Goal: Transaction & Acquisition: Purchase product/service

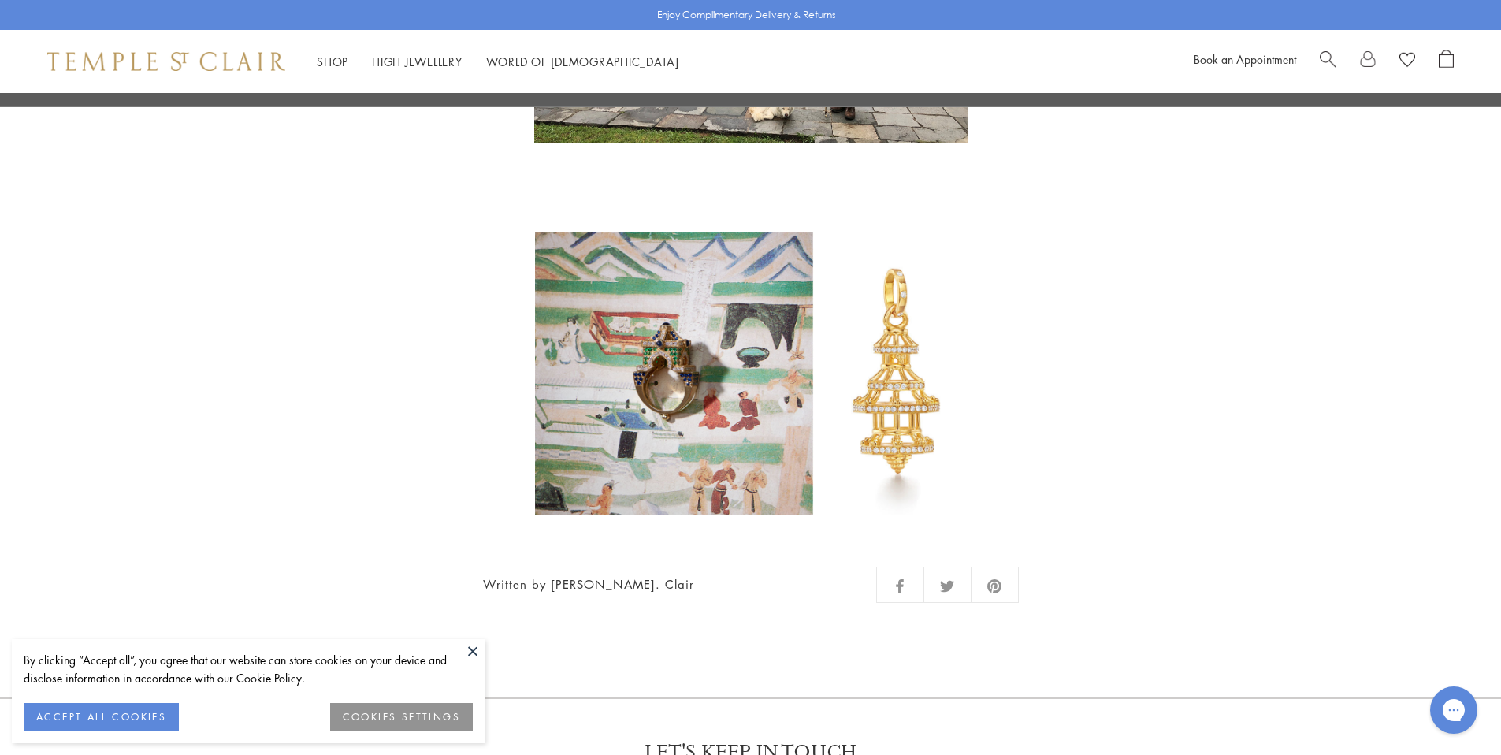
scroll to position [4391, 0]
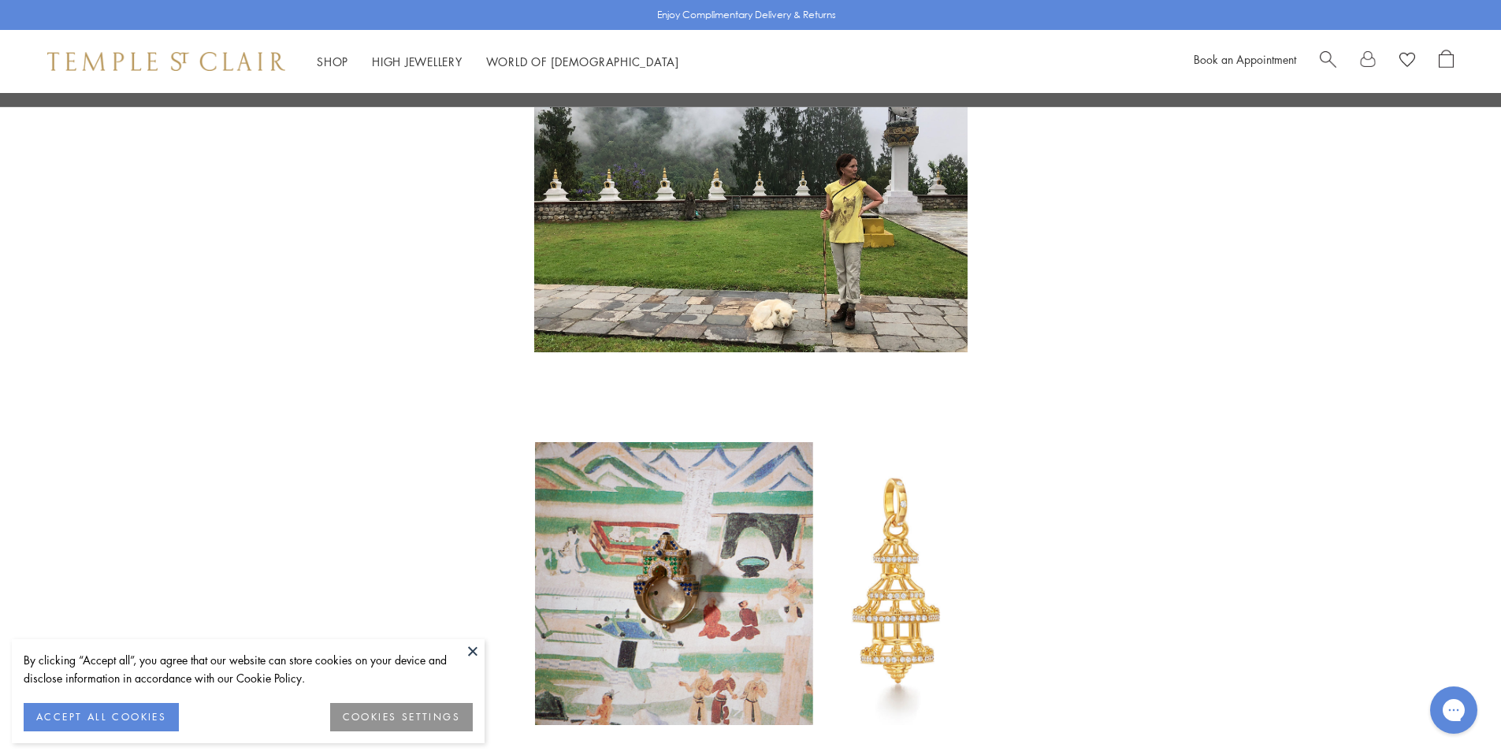
drag, startPoint x: 1160, startPoint y: 367, endPoint x: 1152, endPoint y: 358, distance: 11.2
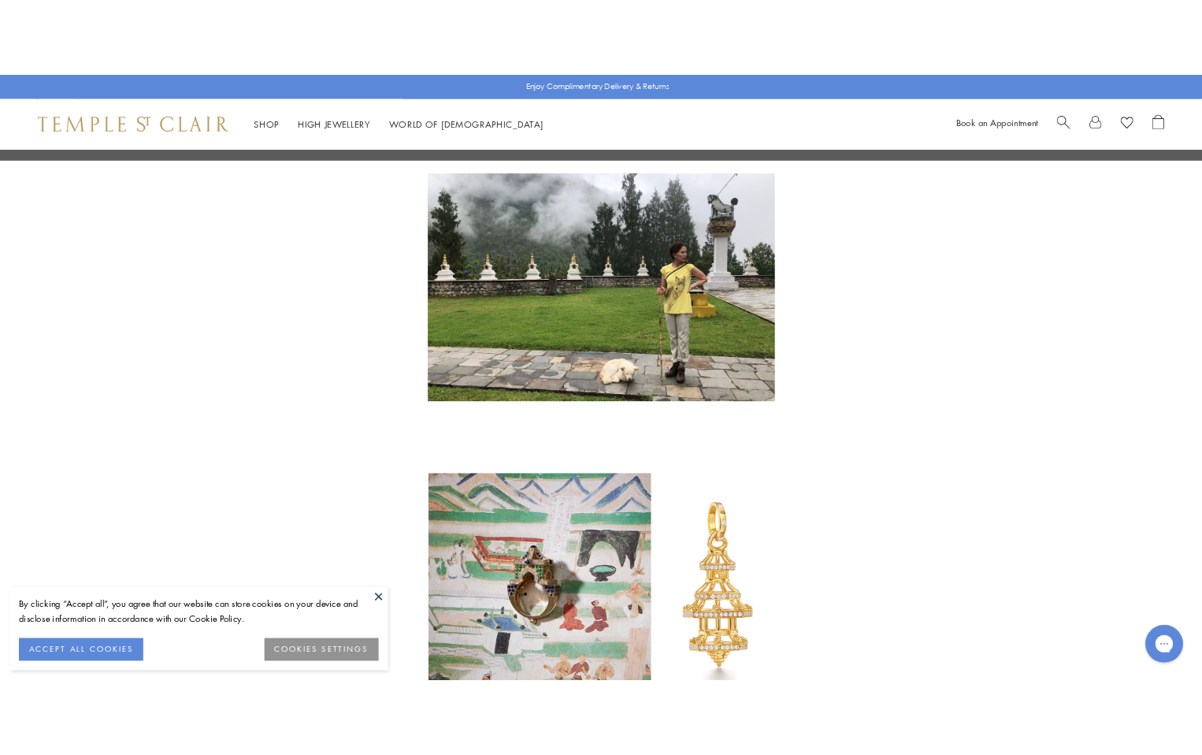
scroll to position [4328, 0]
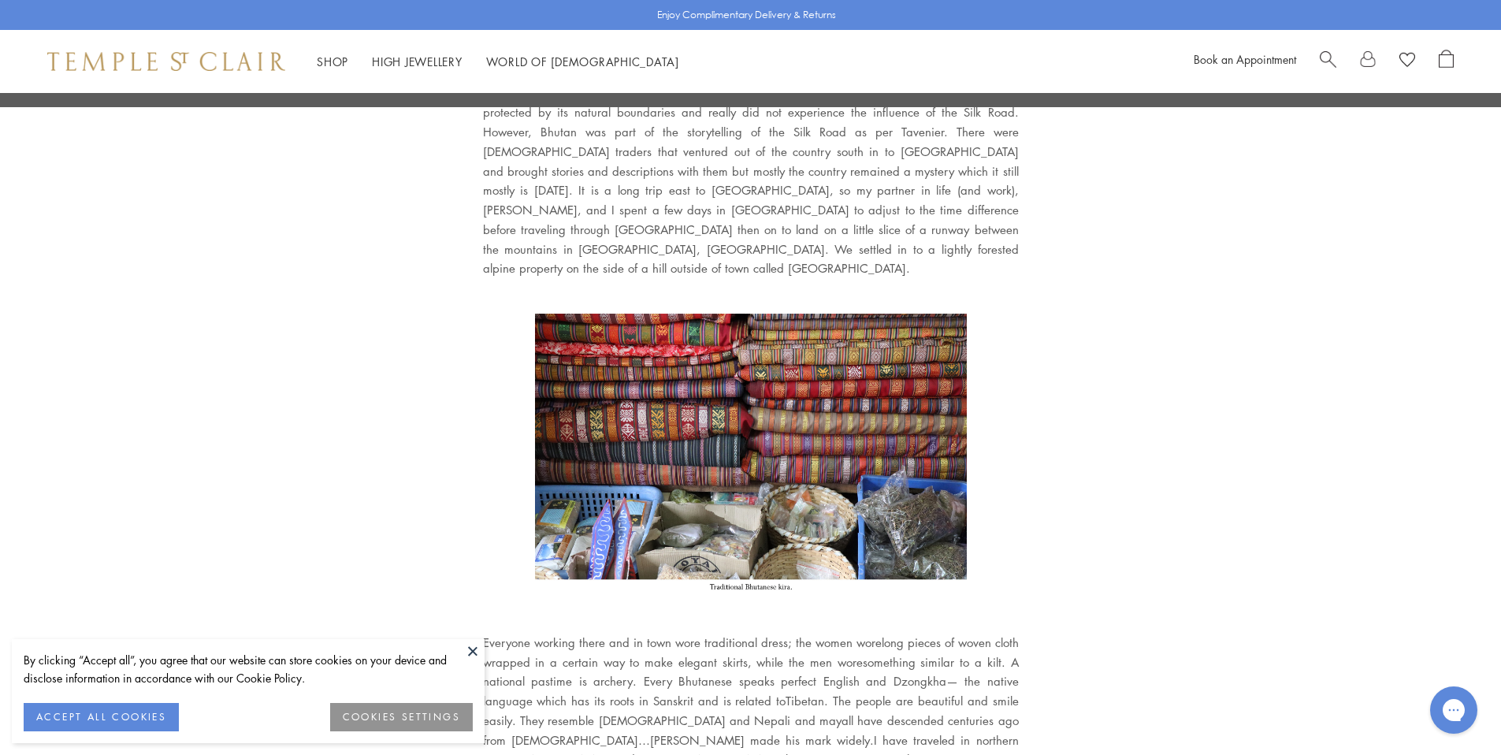
scroll to position [1560, 0]
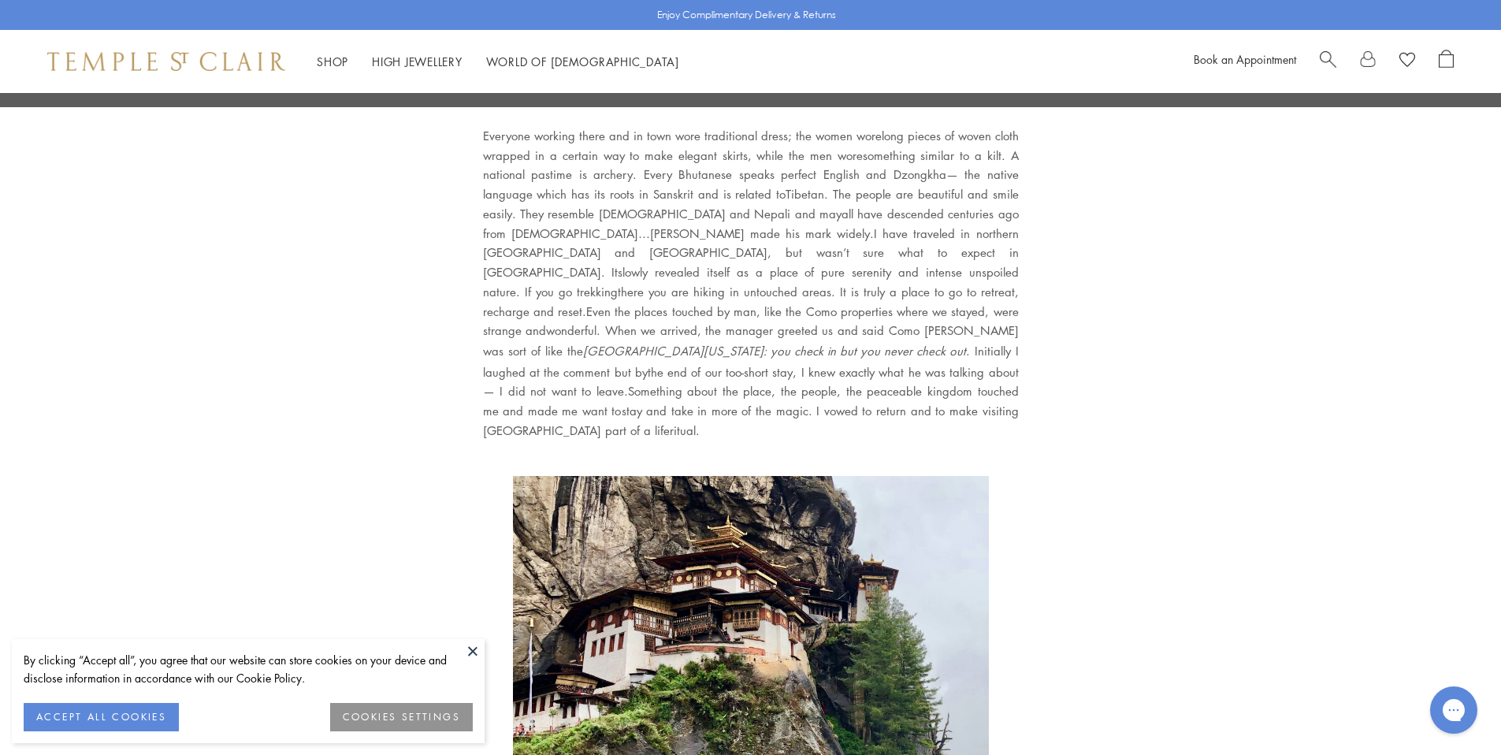
click at [481, 644] on button at bounding box center [473, 651] width 24 height 24
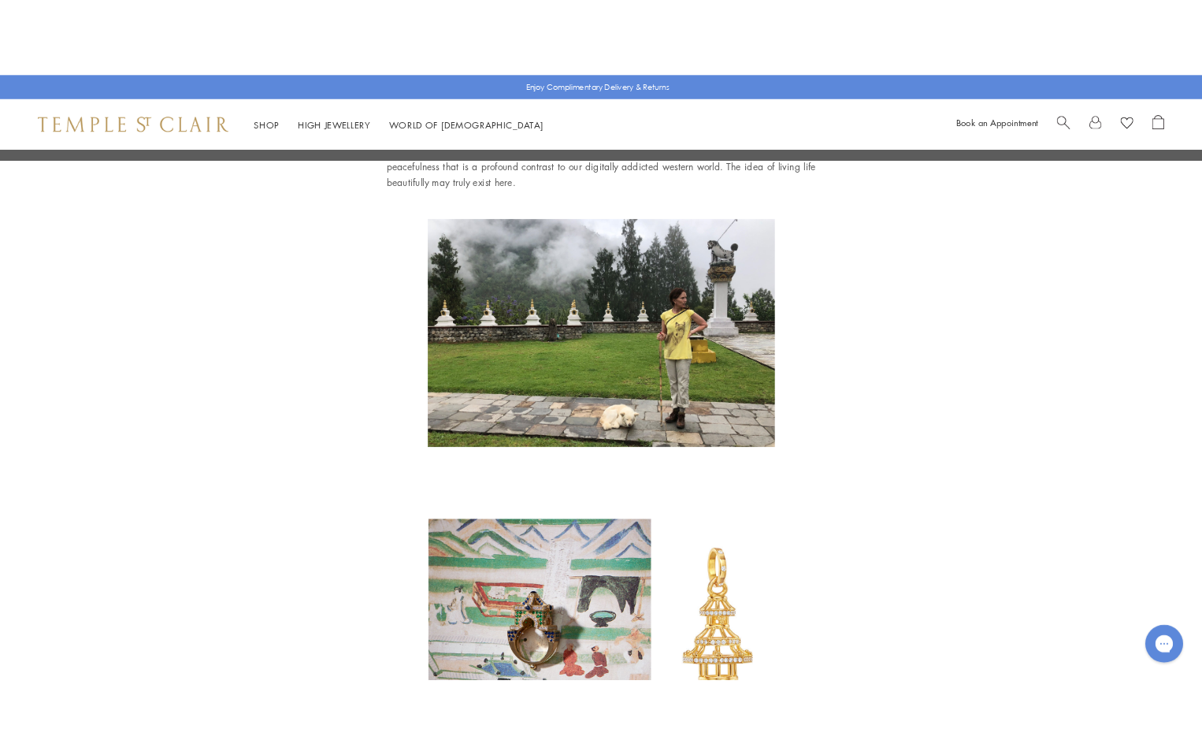
scroll to position [4285, 0]
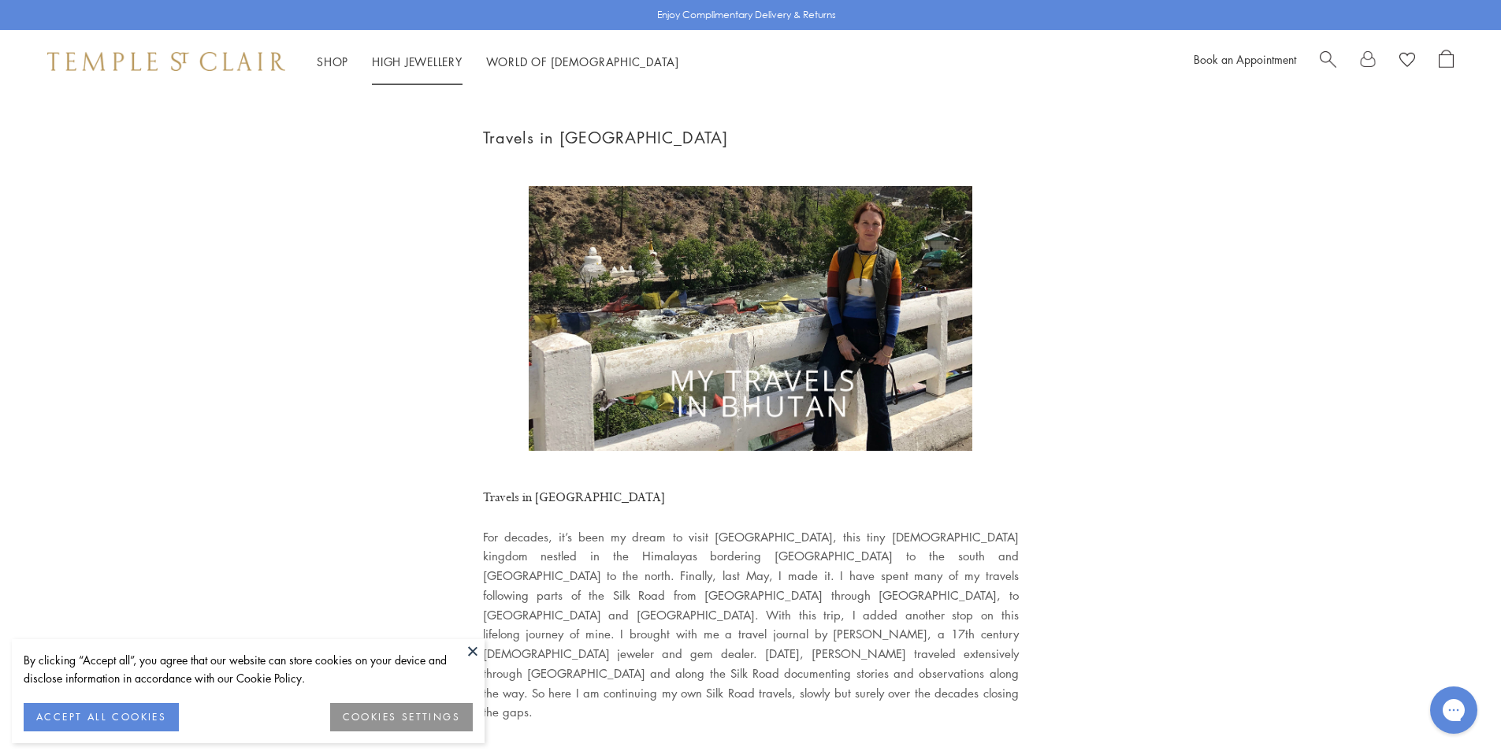
click at [1318, 57] on div "Book an Appointment" at bounding box center [1323, 62] width 260 height 24
click at [1321, 58] on span "Search" at bounding box center [1327, 58] width 17 height 17
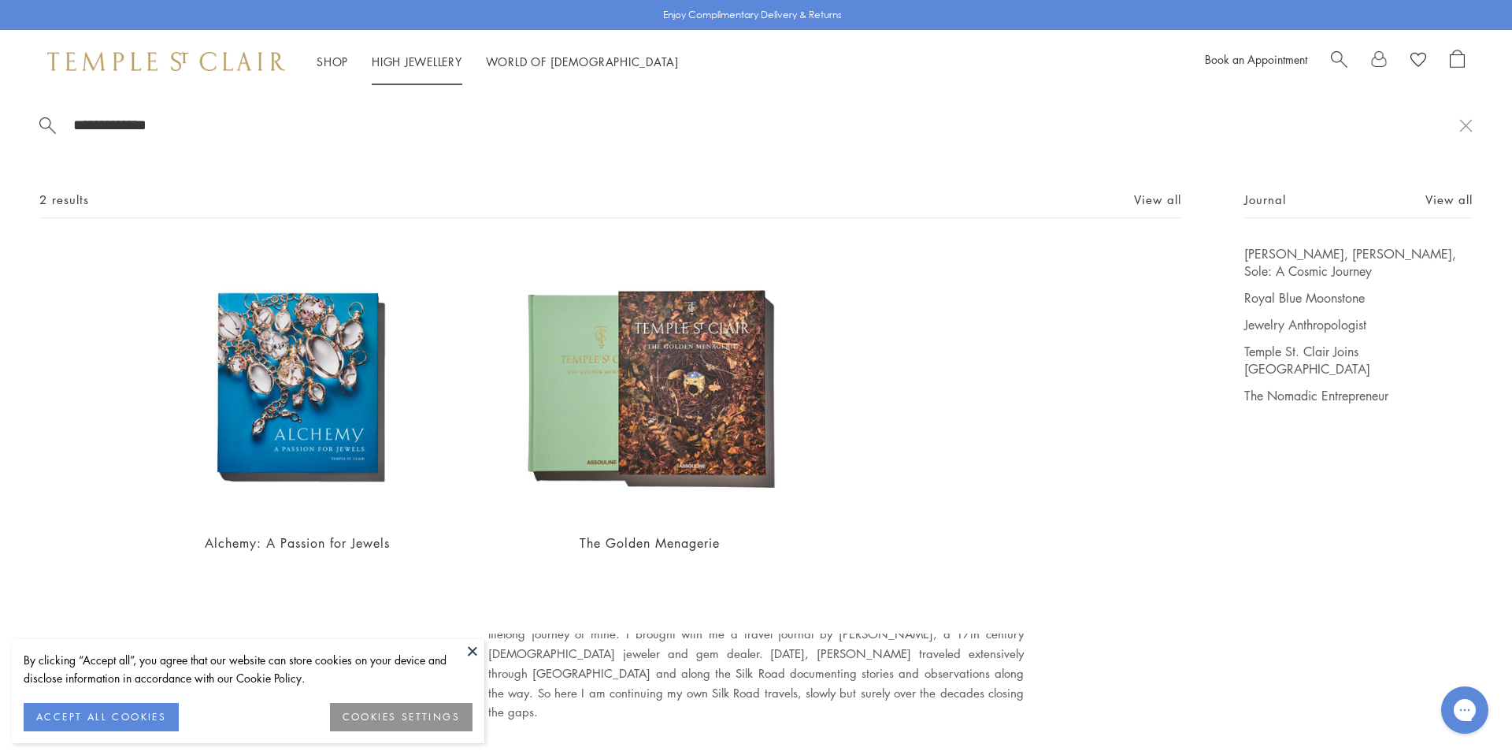
type input "**********"
click at [403, 62] on link "High Jewellery High Jewellery" at bounding box center [417, 62] width 91 height 16
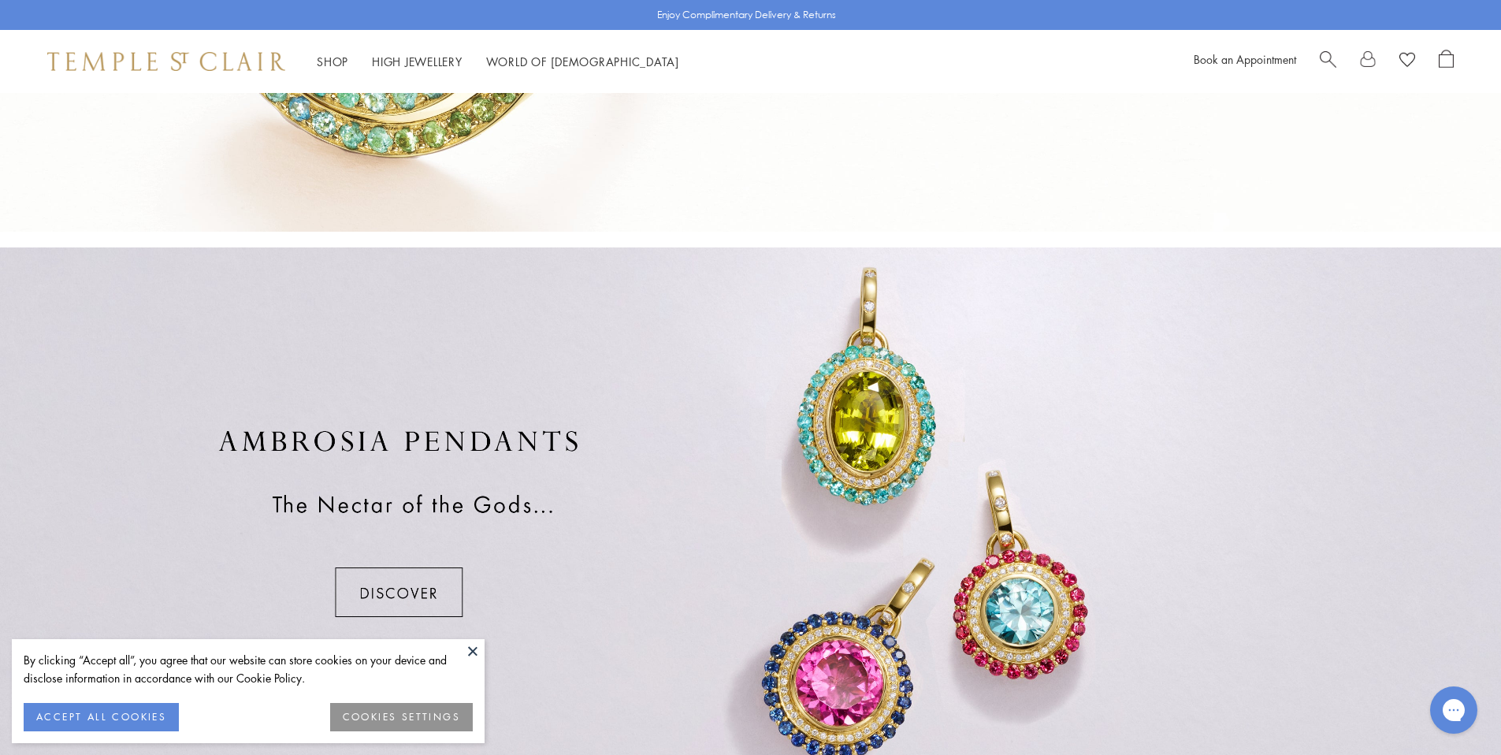
scroll to position [1085, 0]
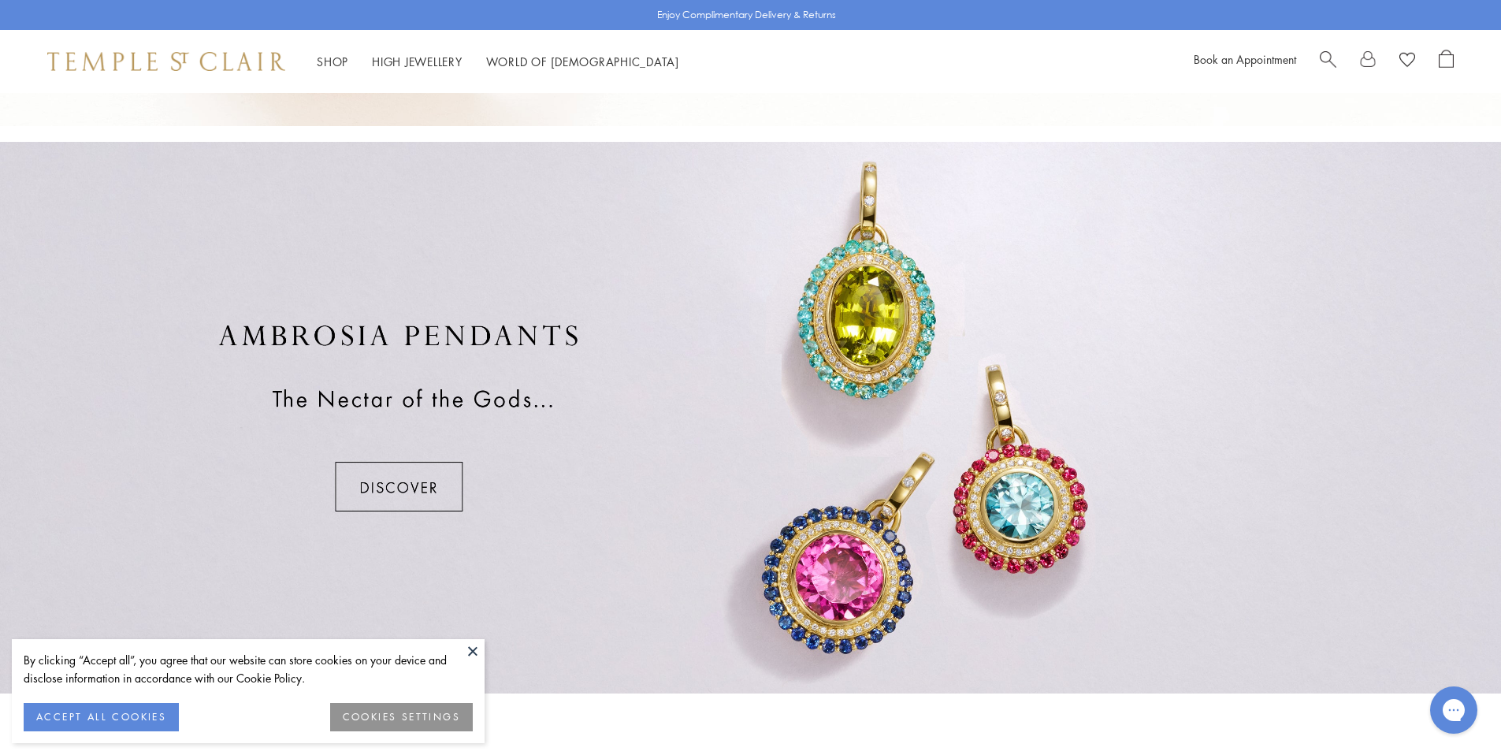
click at [411, 473] on div at bounding box center [750, 417] width 1501 height 551
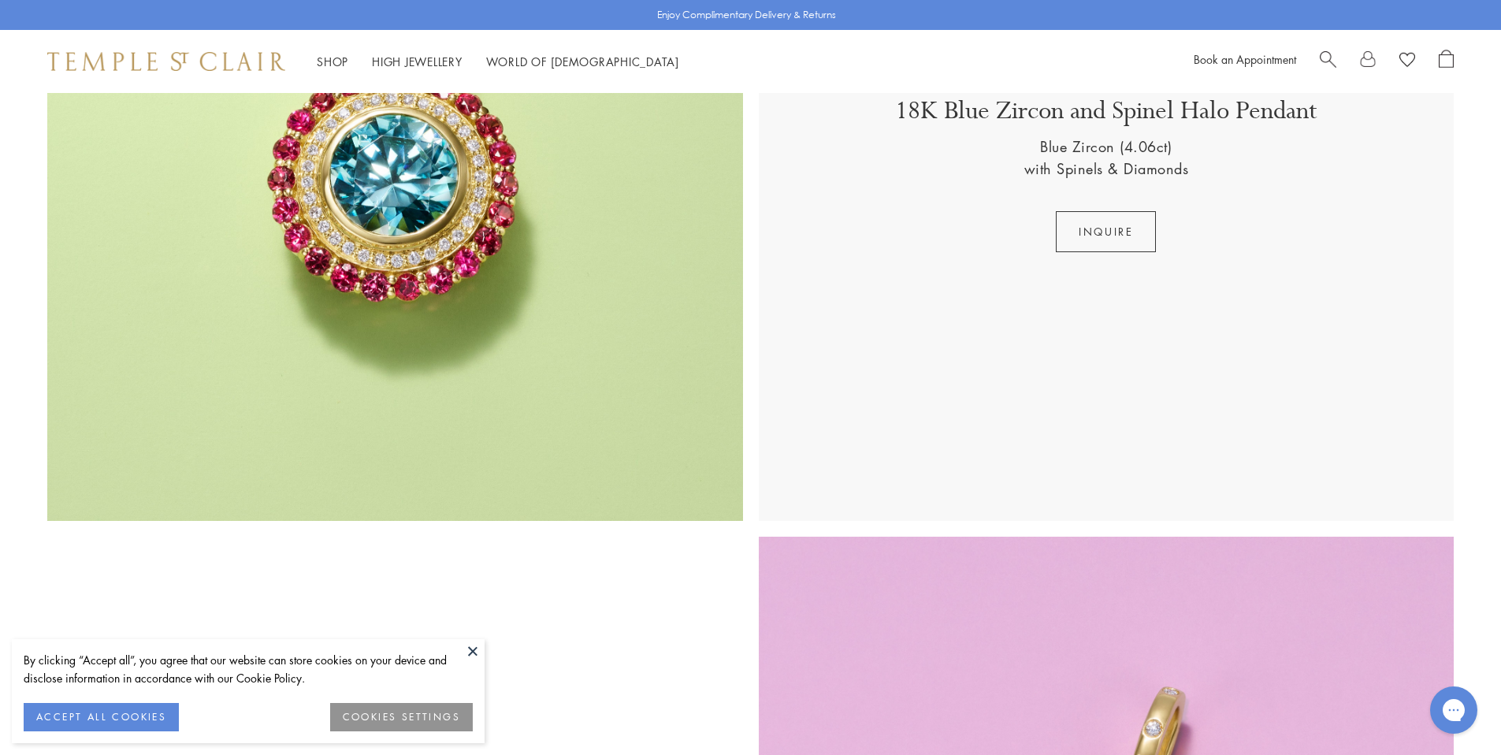
scroll to position [1561, 0]
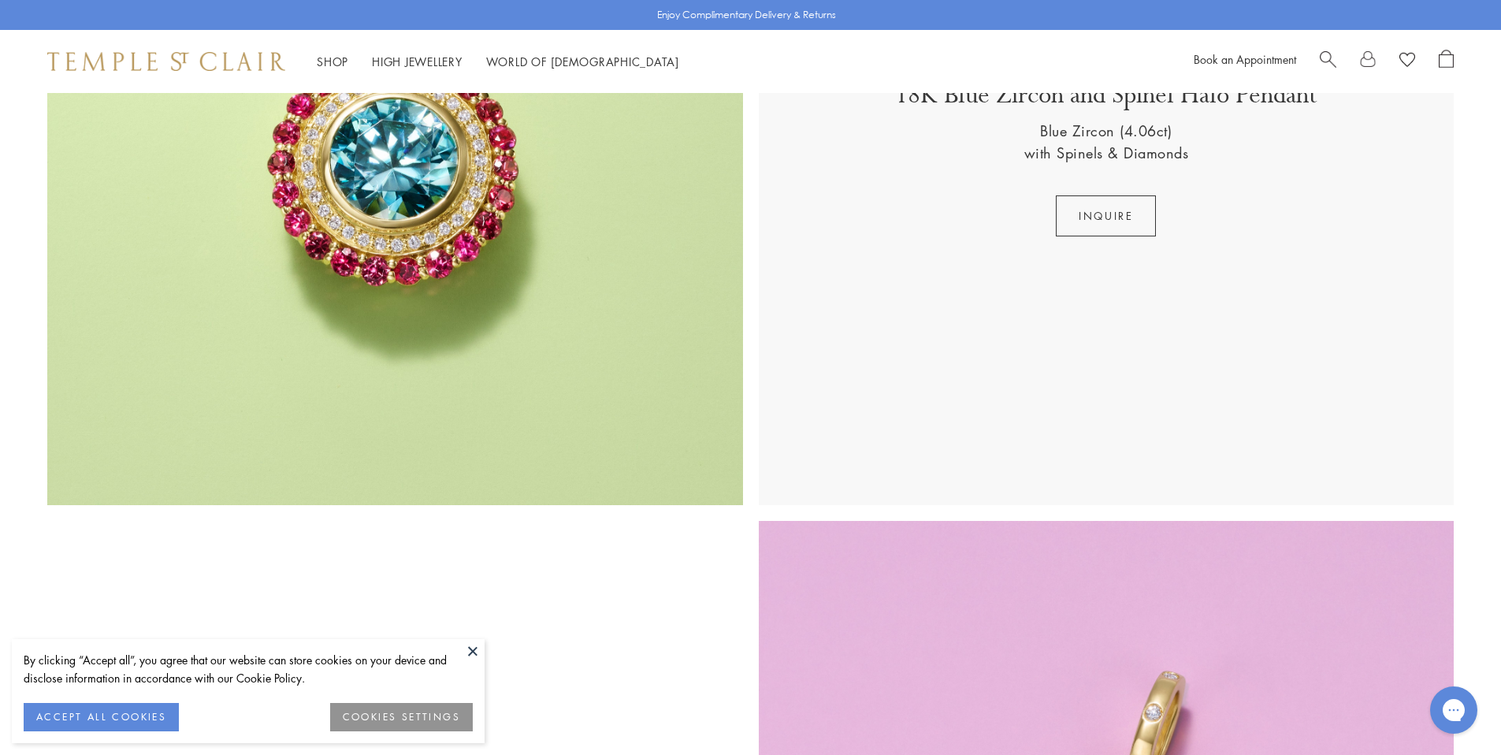
click at [472, 651] on button at bounding box center [473, 651] width 24 height 24
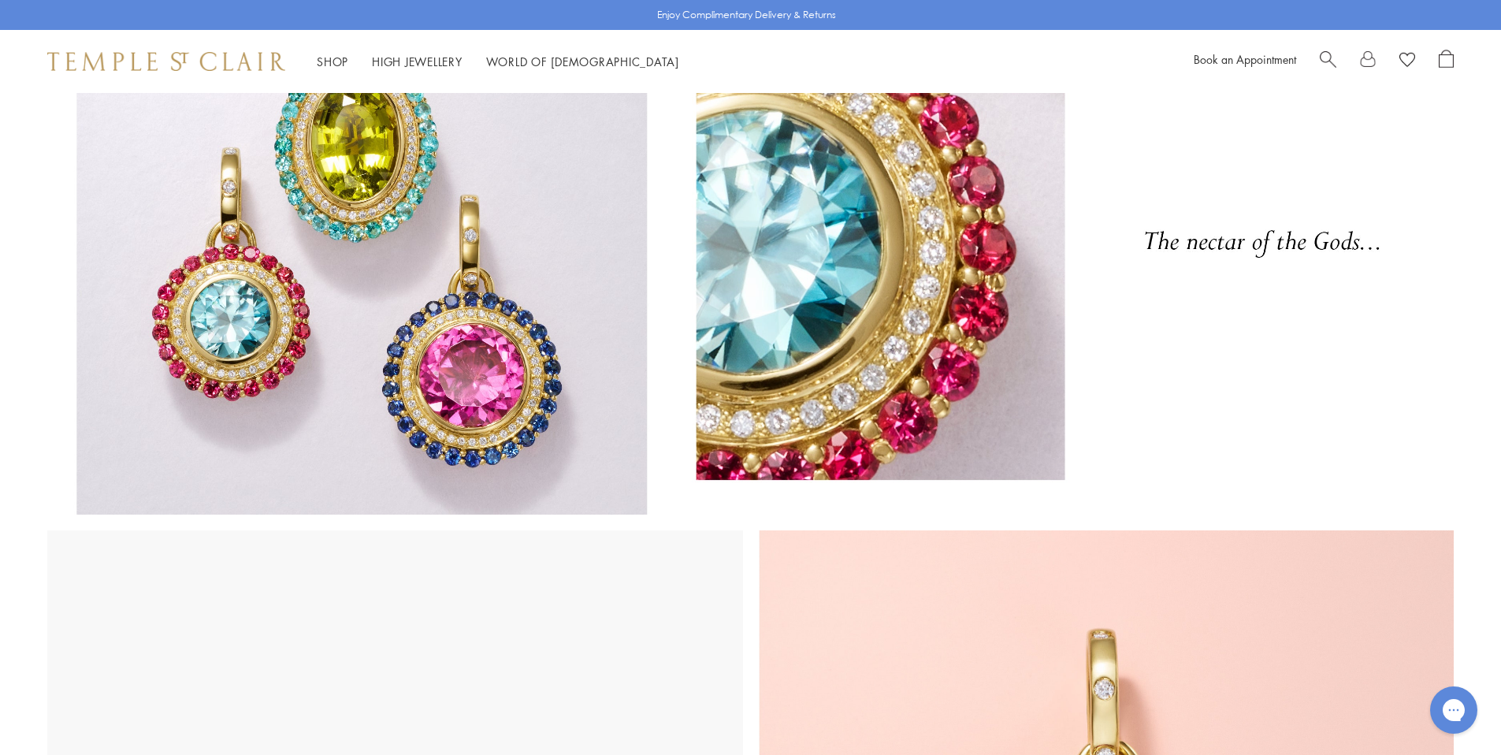
scroll to position [0, 0]
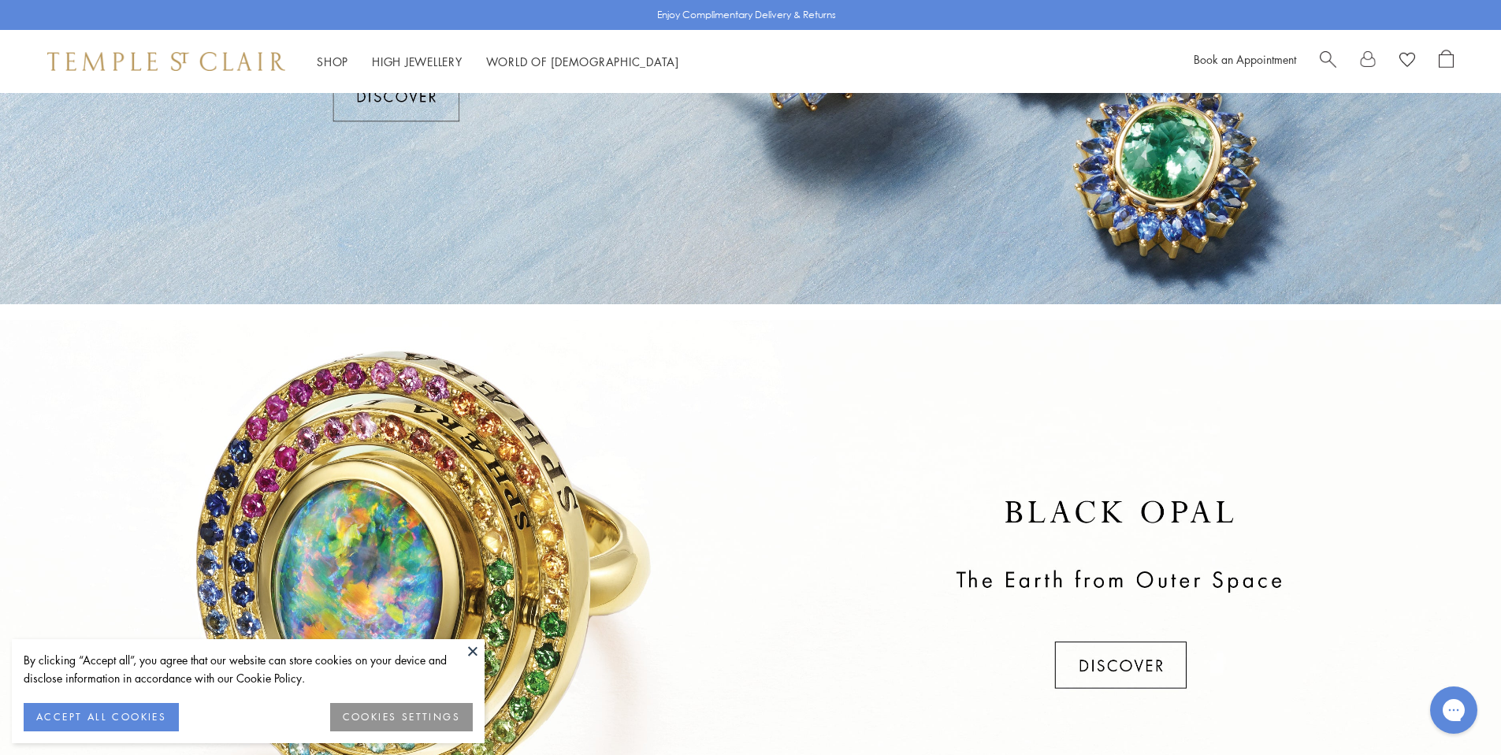
scroll to position [453, 0]
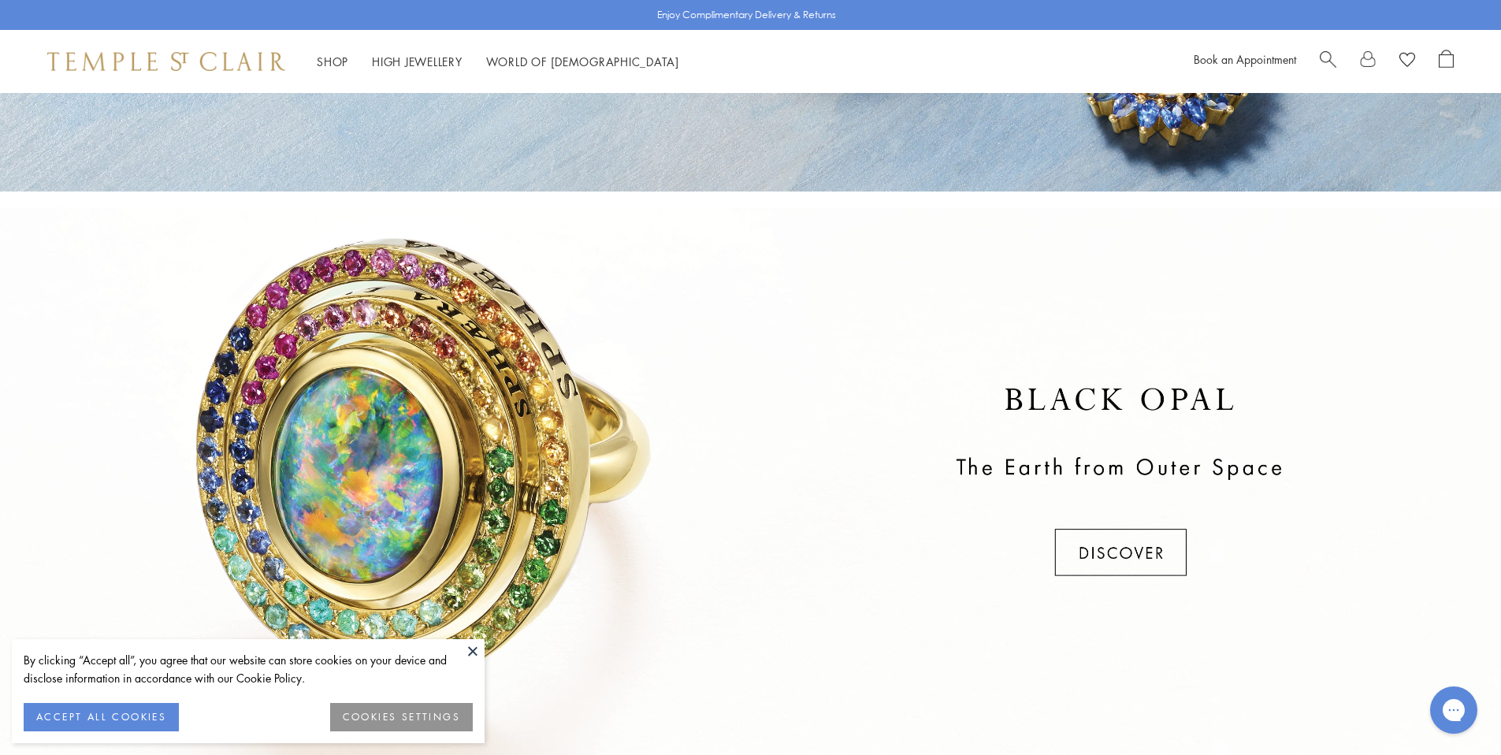
click at [1108, 547] on div at bounding box center [750, 482] width 1501 height 551
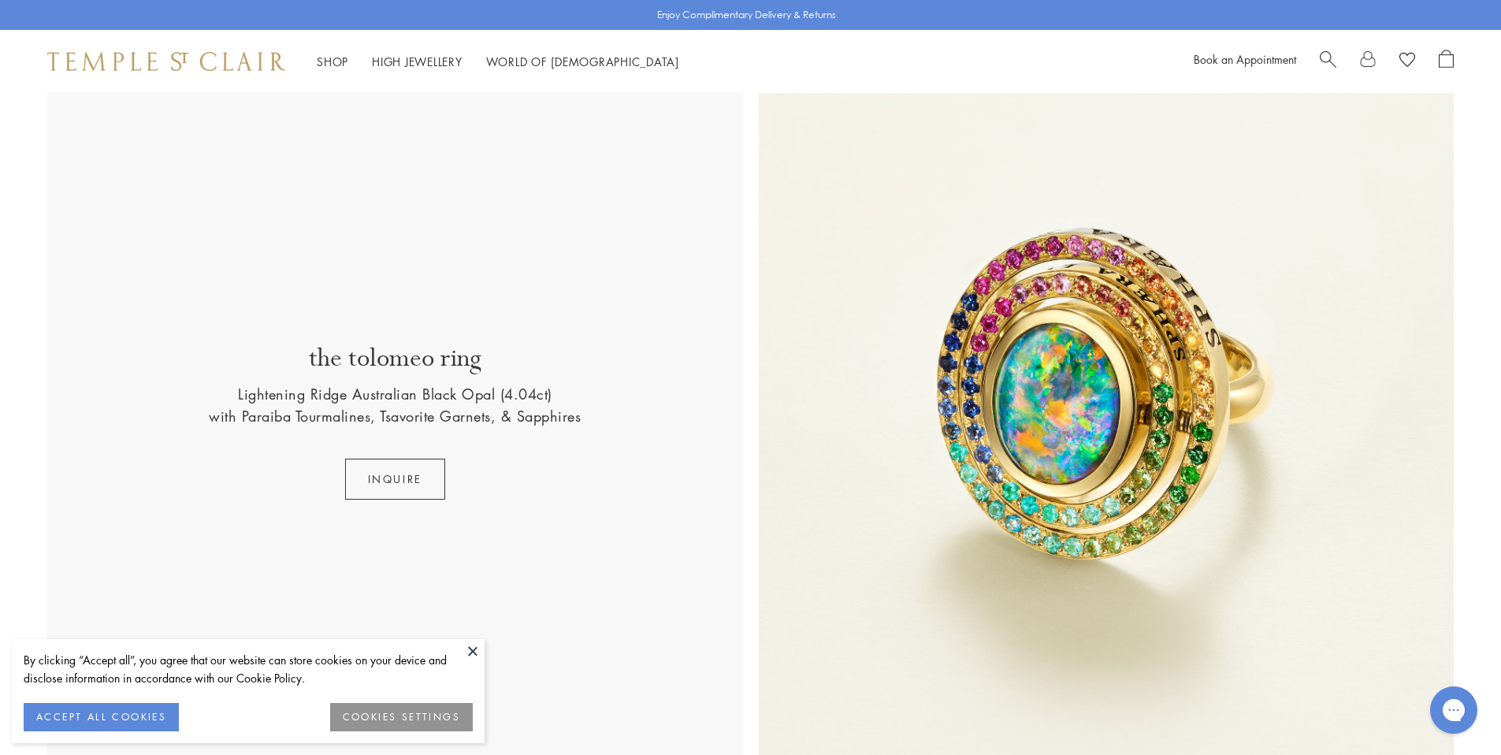
scroll to position [448, 0]
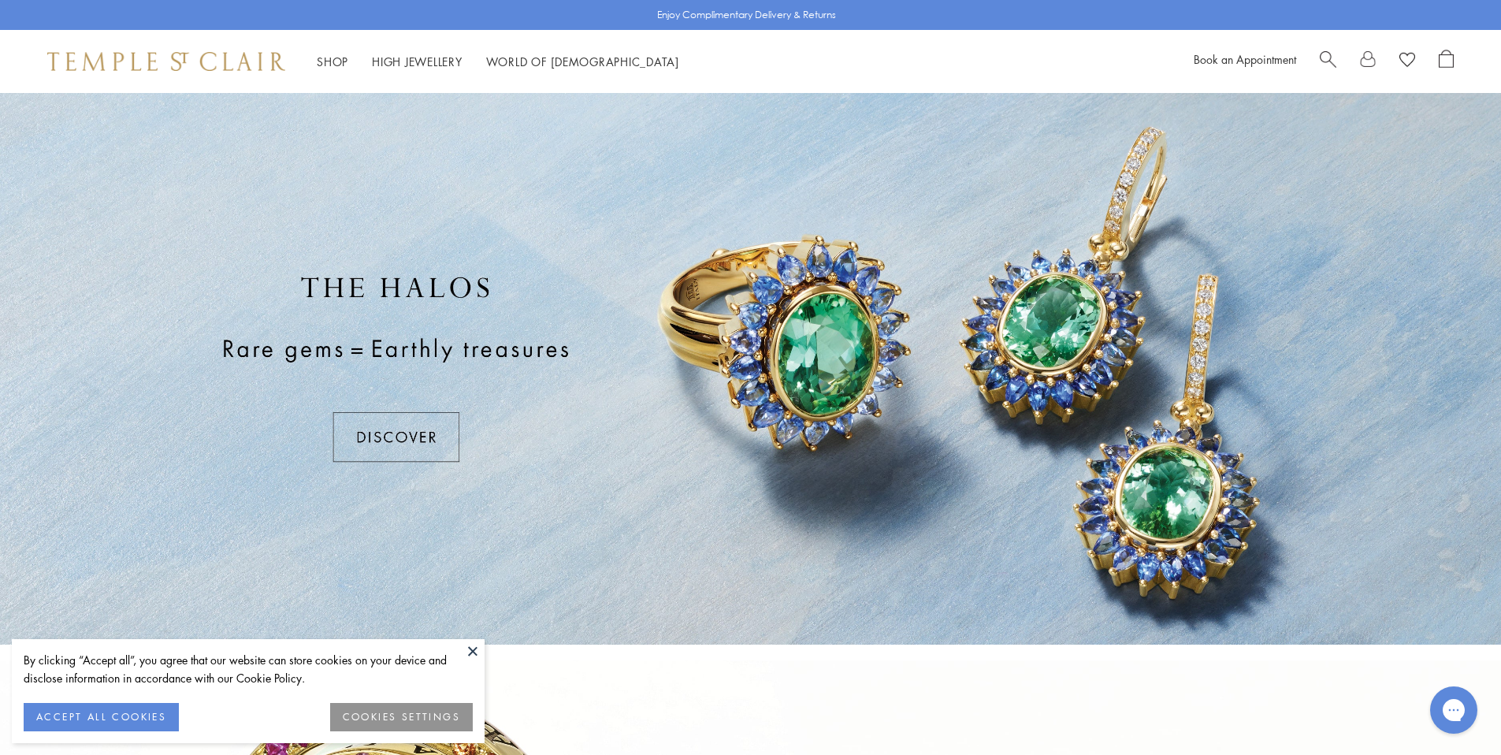
click at [408, 438] on div at bounding box center [750, 368] width 1501 height 551
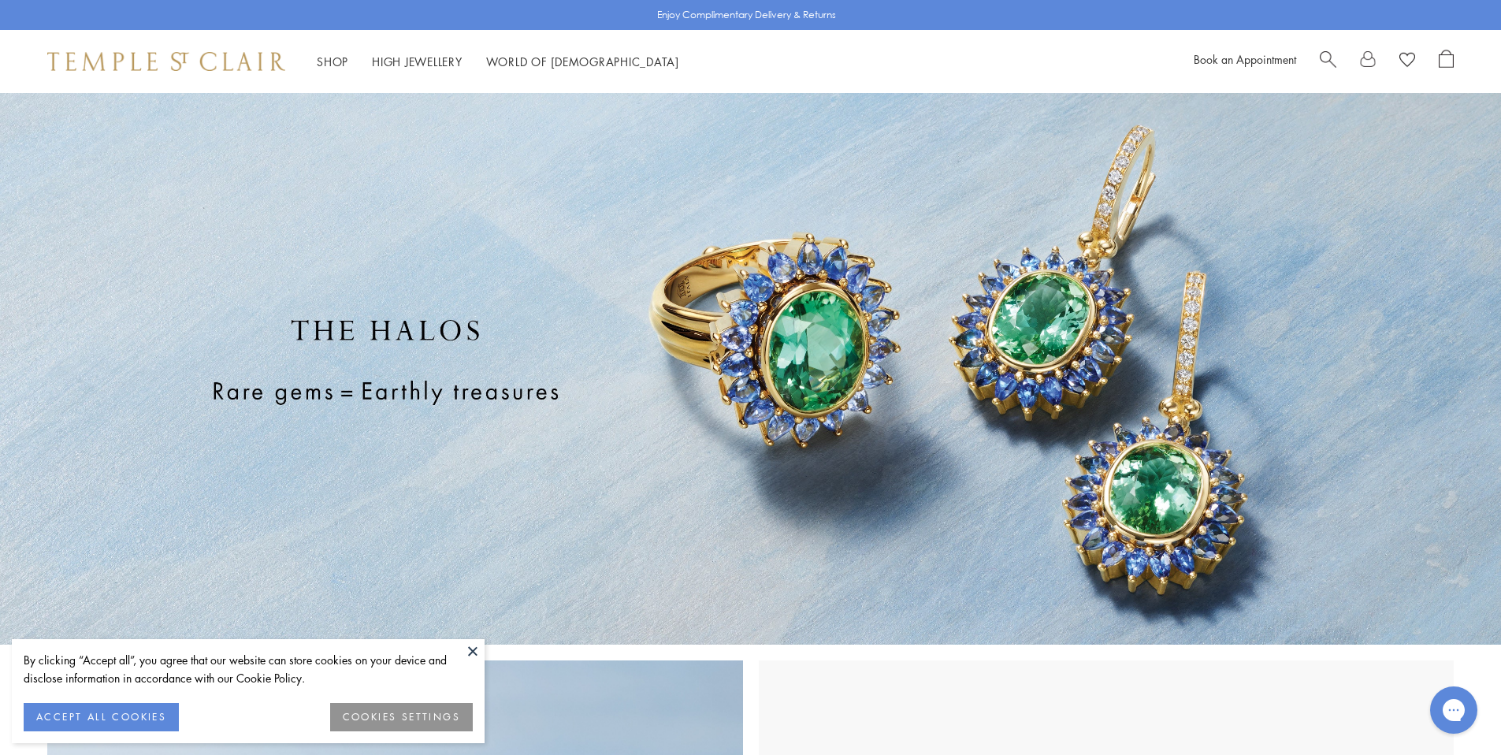
click at [475, 651] on button at bounding box center [473, 651] width 24 height 24
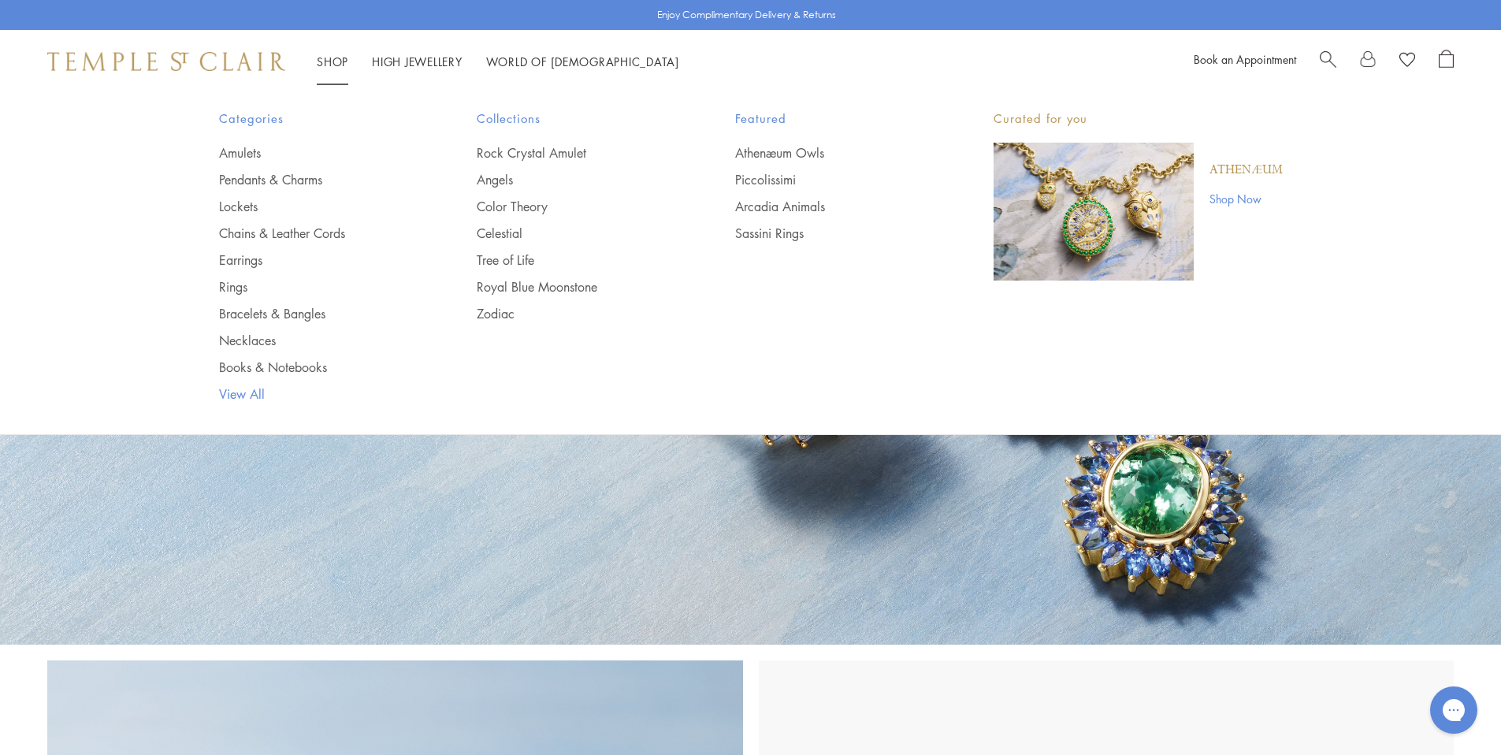
click at [249, 393] on link "View All" at bounding box center [316, 393] width 195 height 17
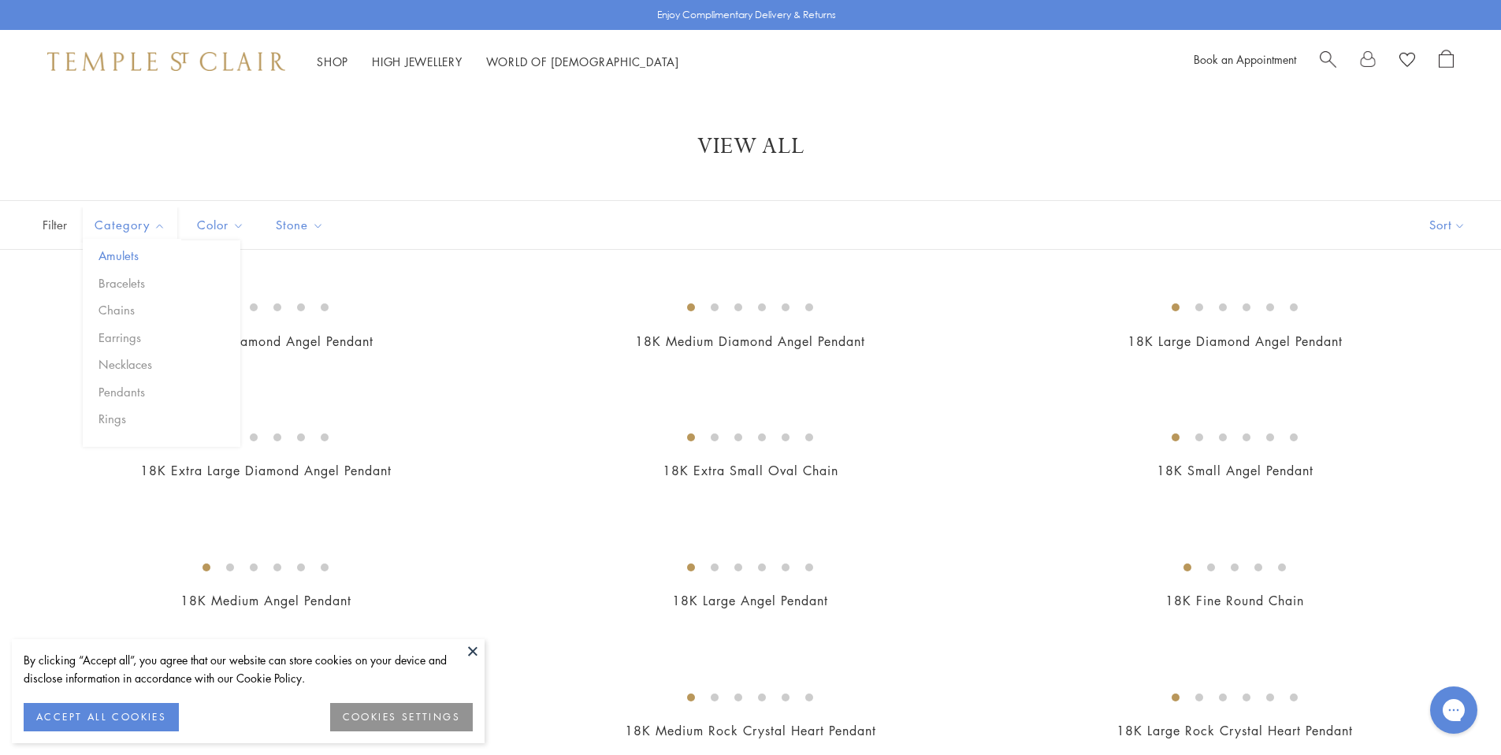
click at [112, 255] on button "Amulets" at bounding box center [168, 256] width 146 height 18
click at [116, 370] on button "Necklaces" at bounding box center [168, 364] width 146 height 18
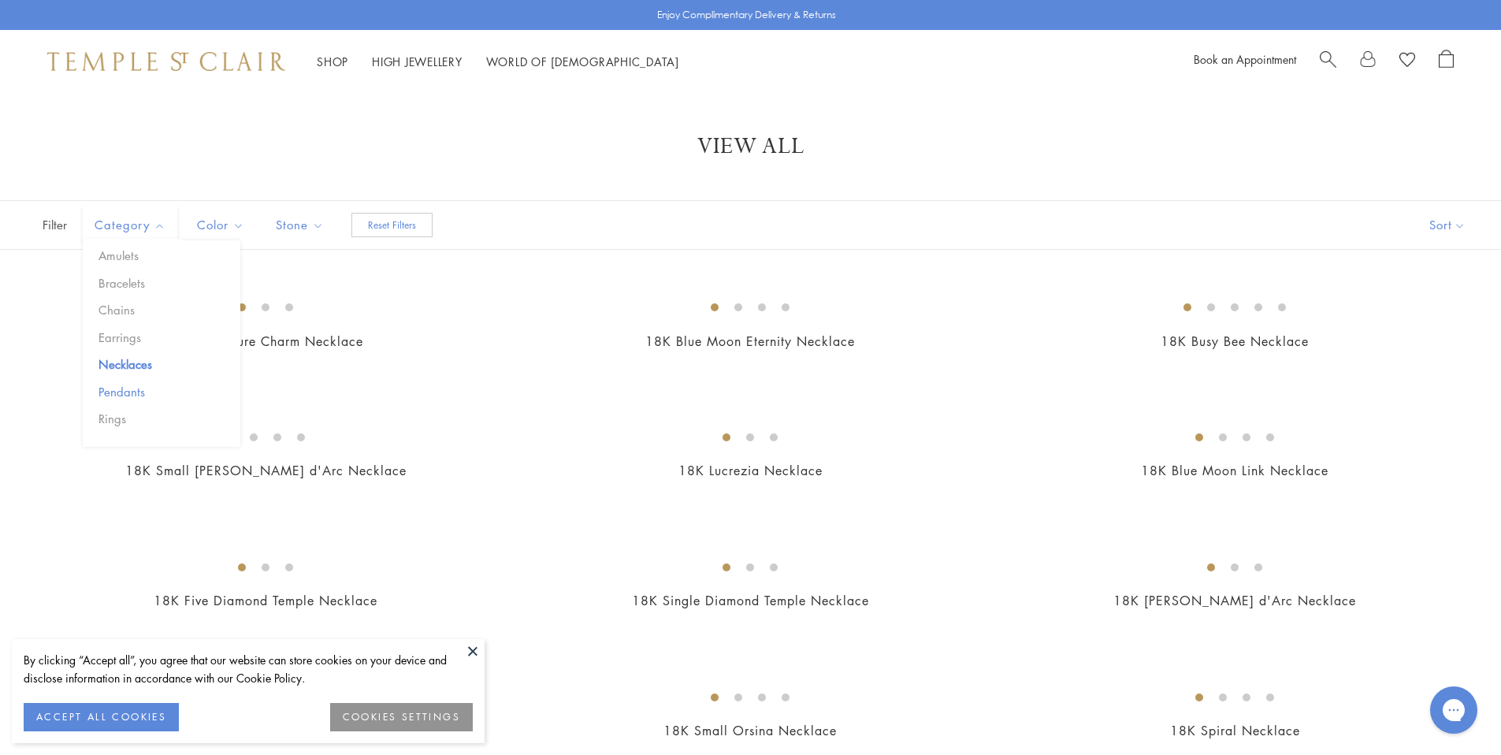
click at [140, 397] on button "Pendants" at bounding box center [168, 392] width 146 height 18
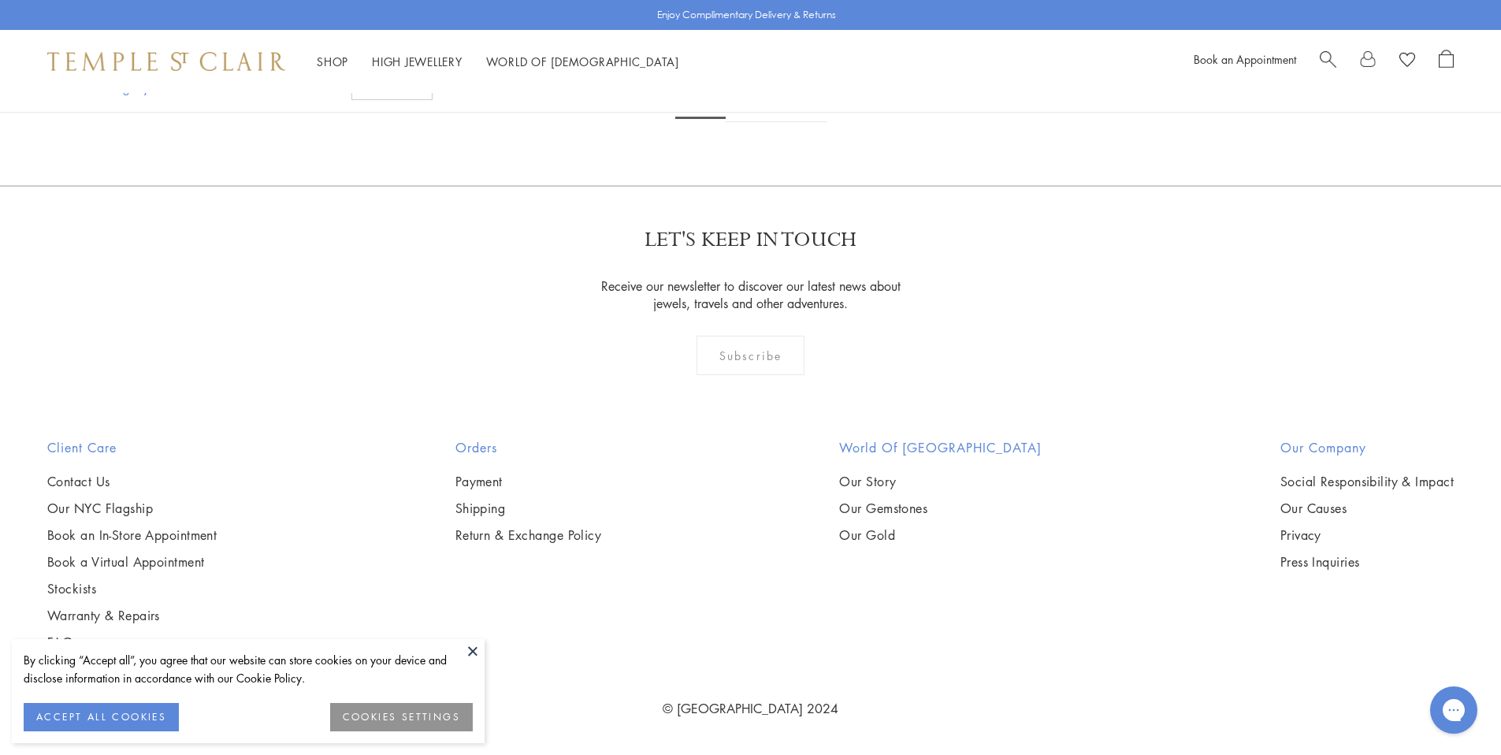
scroll to position [12432, 0]
click at [0, 0] on img at bounding box center [0, 0] width 0 height 0
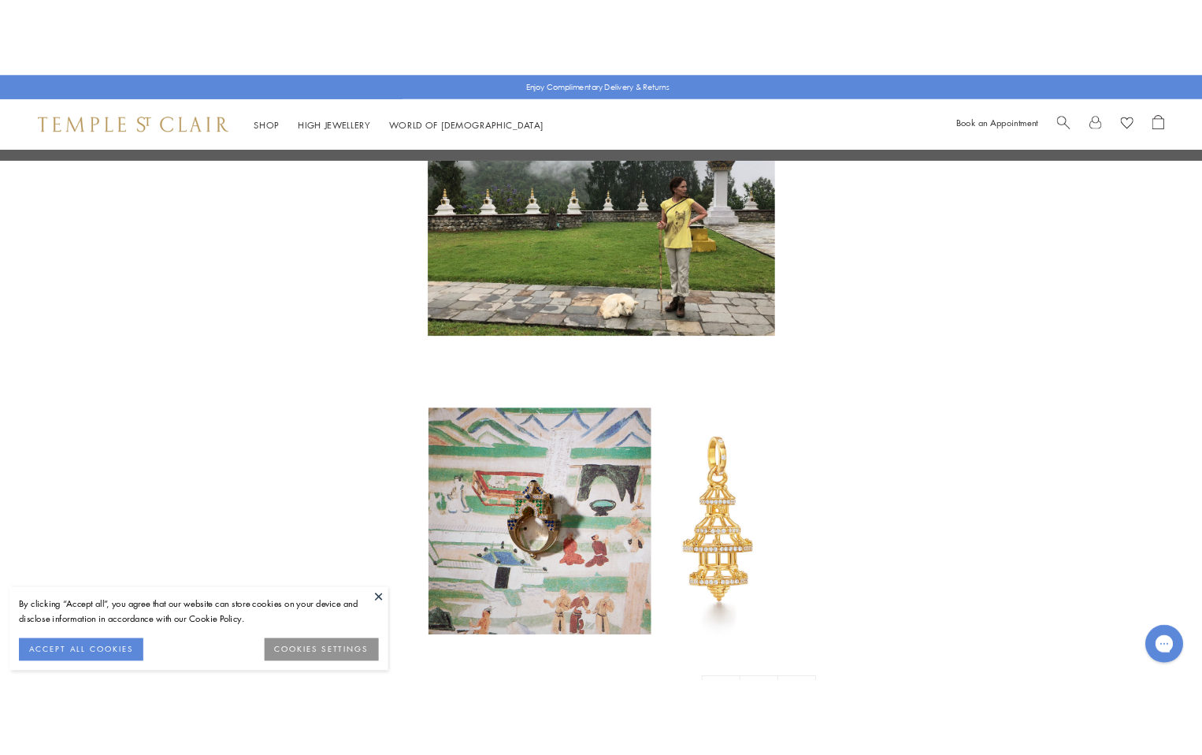
scroll to position [4414, 0]
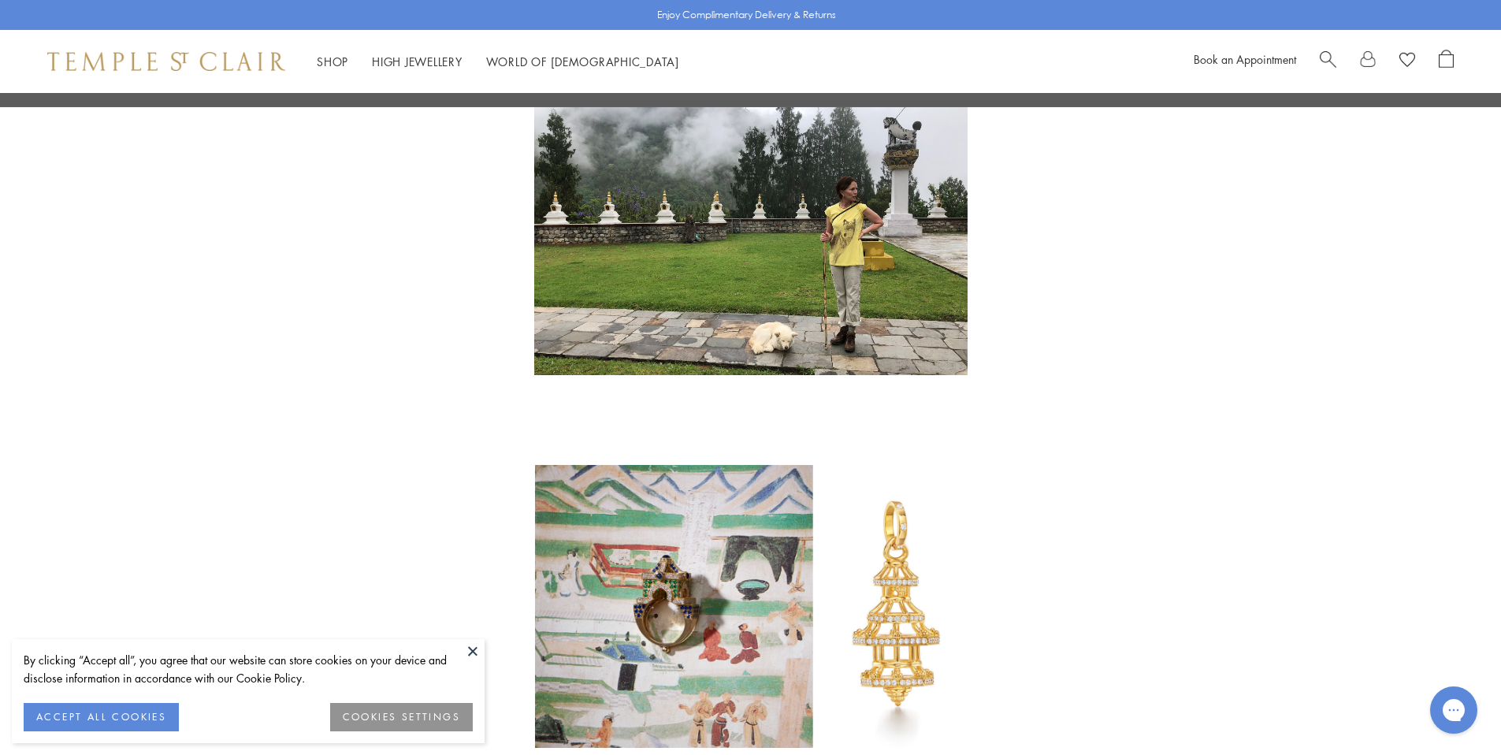
scroll to position [4385, 0]
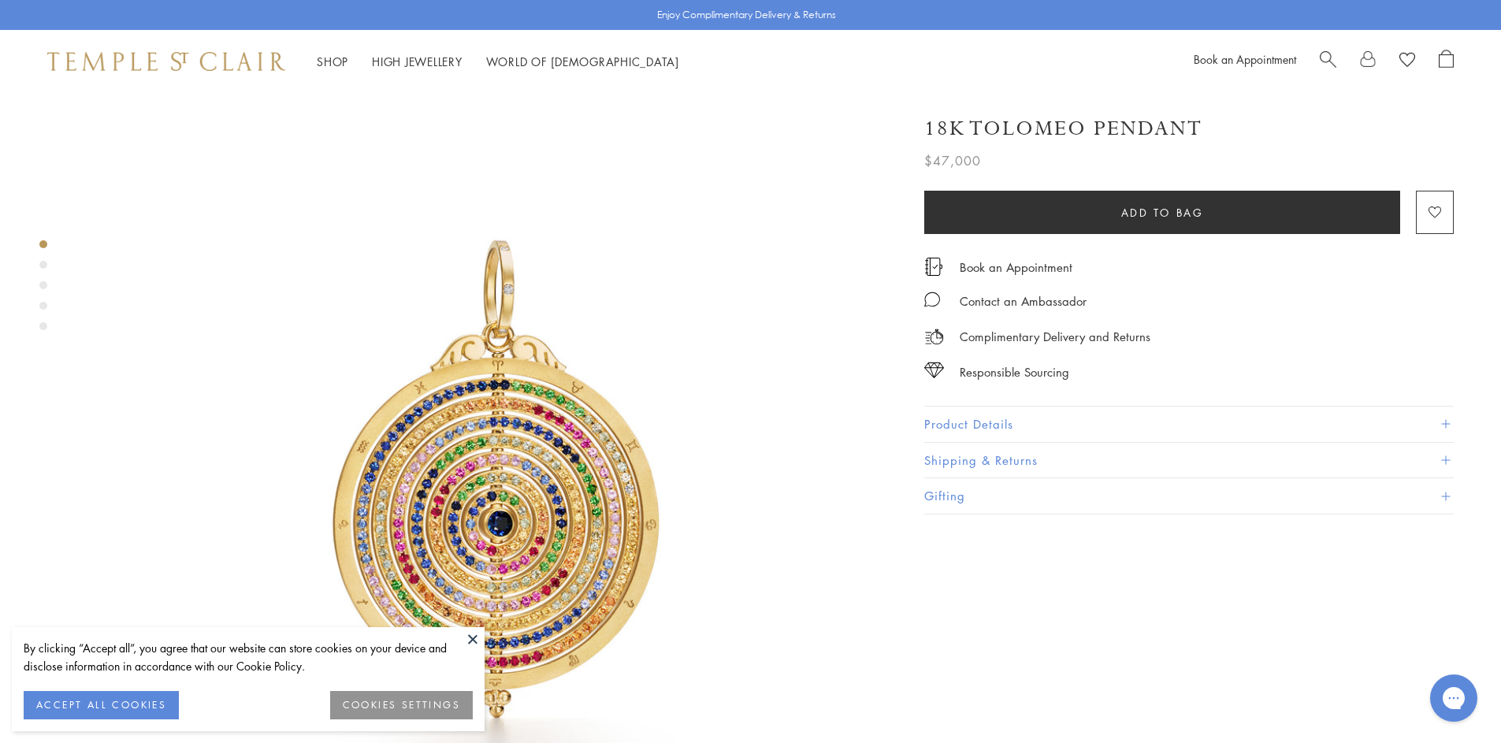
click at [1080, 412] on button "Product Details" at bounding box center [1188, 423] width 529 height 35
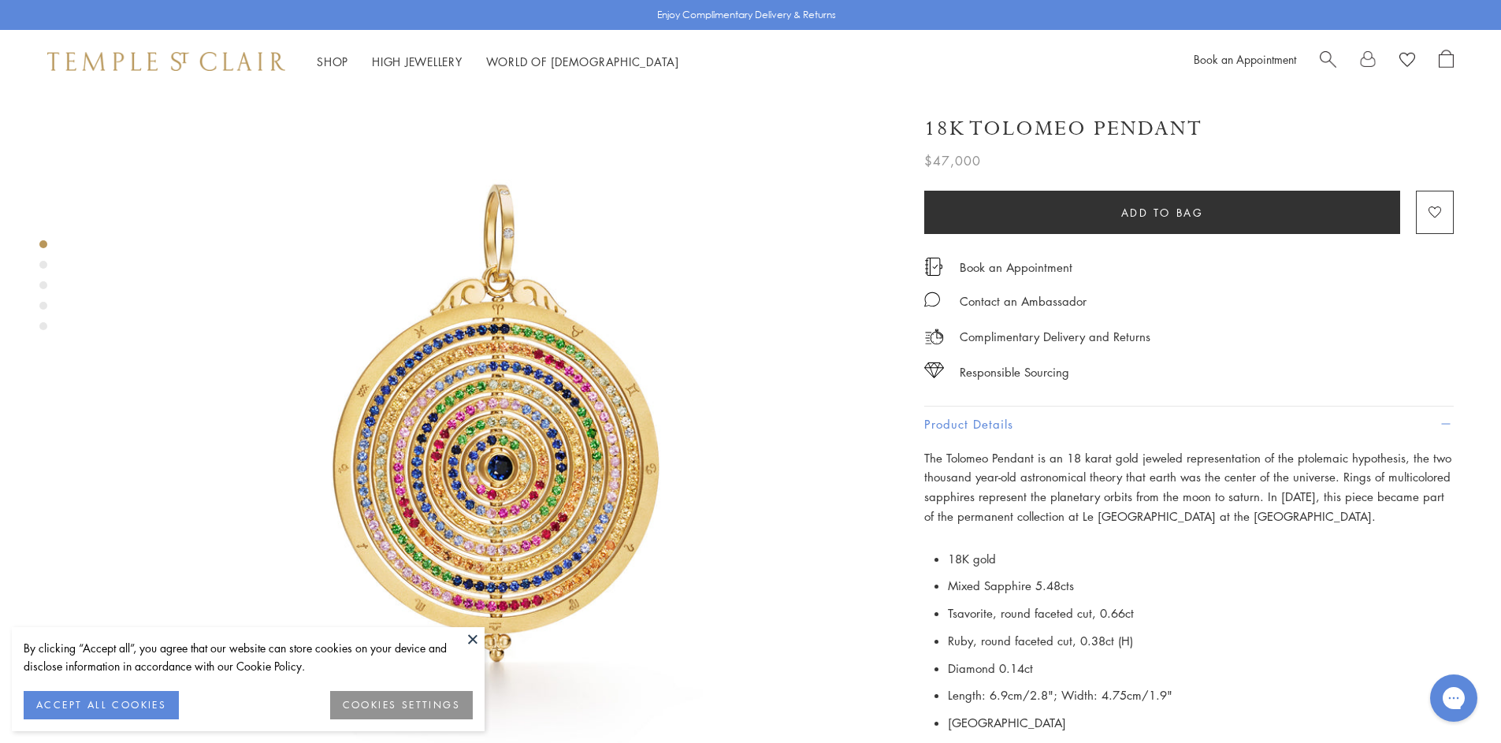
scroll to position [33, 0]
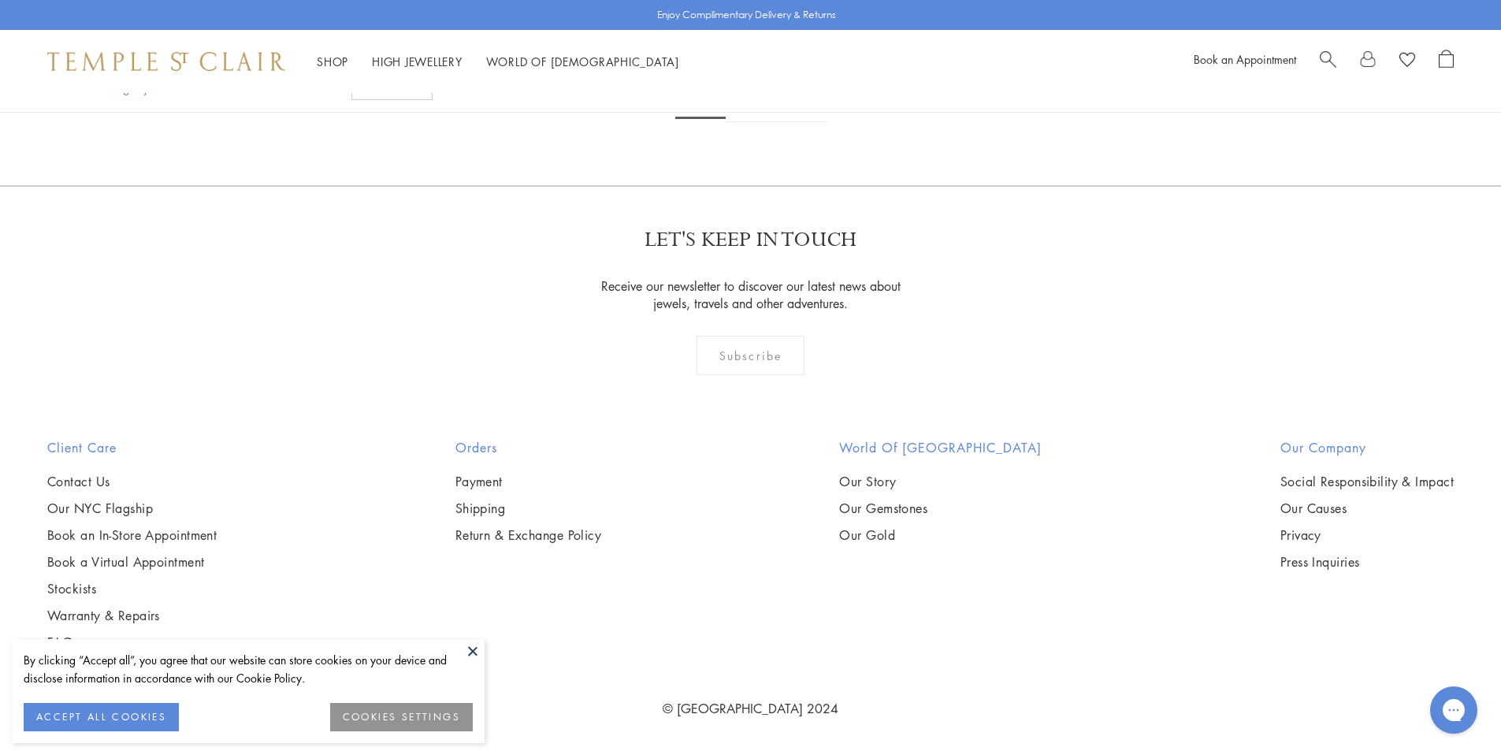
scroll to position [13252, 0]
click at [744, 122] on link "2" at bounding box center [751, 100] width 52 height 43
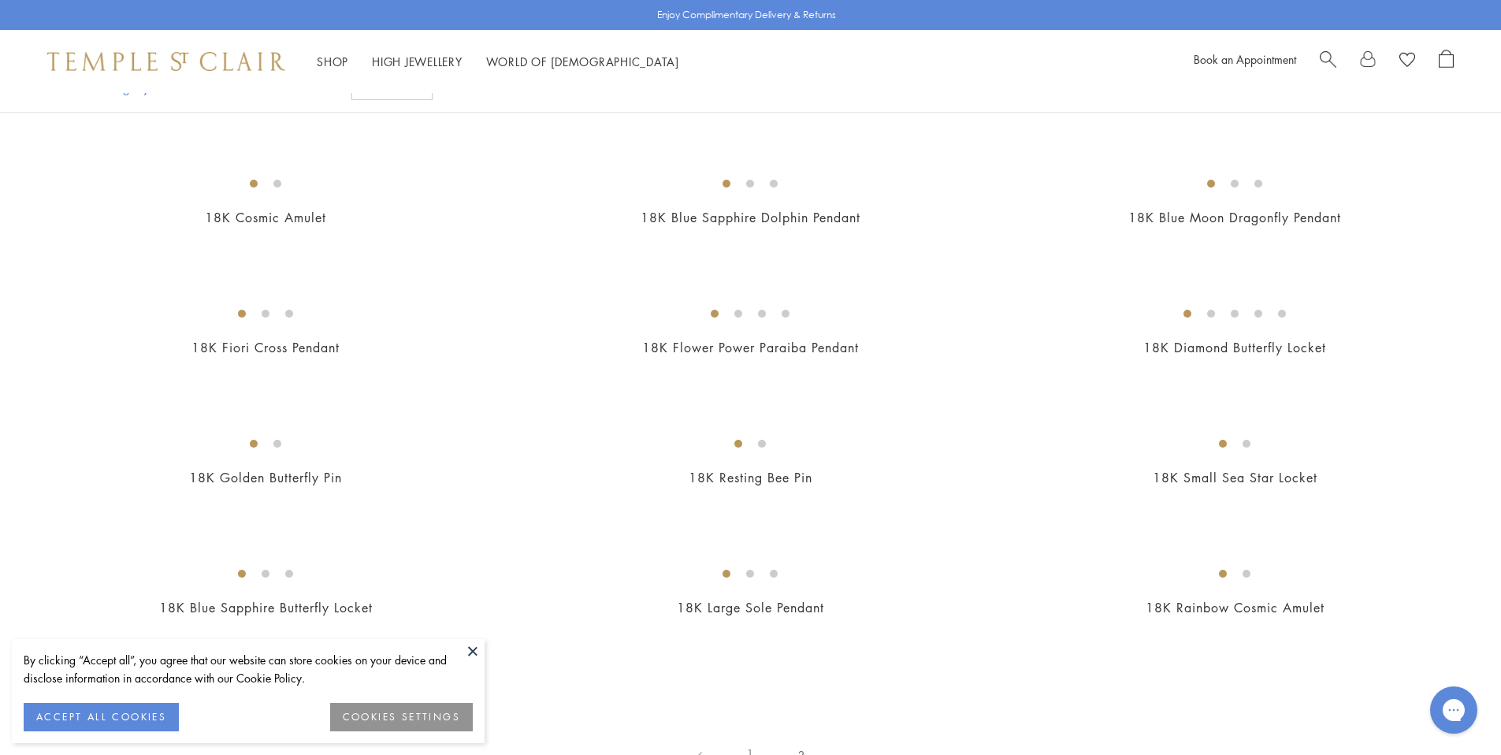
scroll to position [2533, 0]
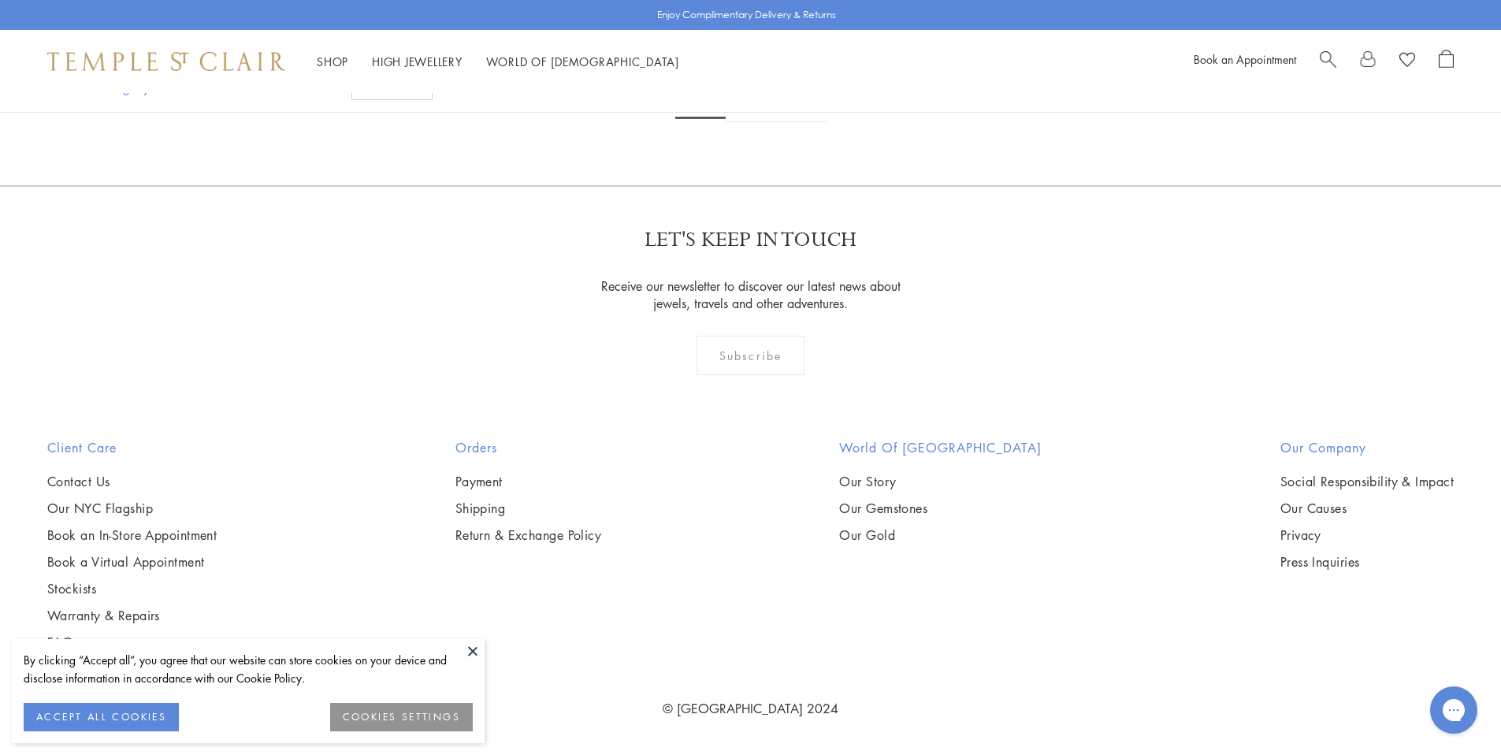
scroll to position [5860, 0]
click at [0, 0] on img at bounding box center [0, 0] width 0 height 0
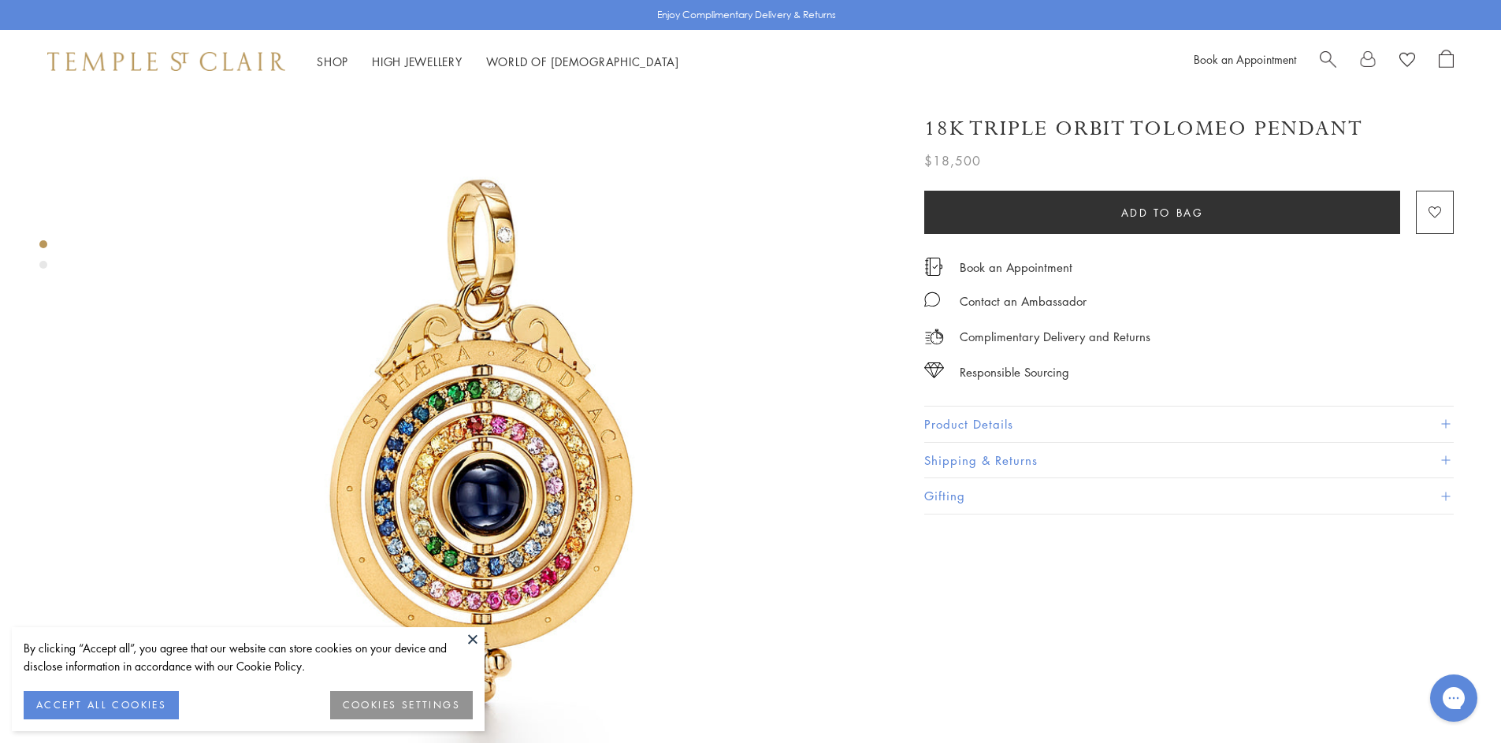
scroll to position [130, 0]
